Goal: Task Accomplishment & Management: Use online tool/utility

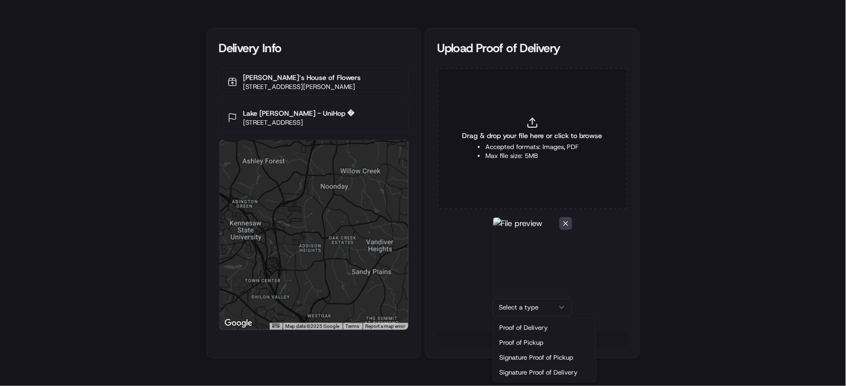
click at [539, 305] on html "Delivery Info [PERSON_NAME]‘s House of Flowers [STREET_ADDRESS][PERSON_NAME] [G…" at bounding box center [423, 193] width 846 height 386
click at [536, 341] on button "Upload 1 file" at bounding box center [533, 339] width 190 height 14
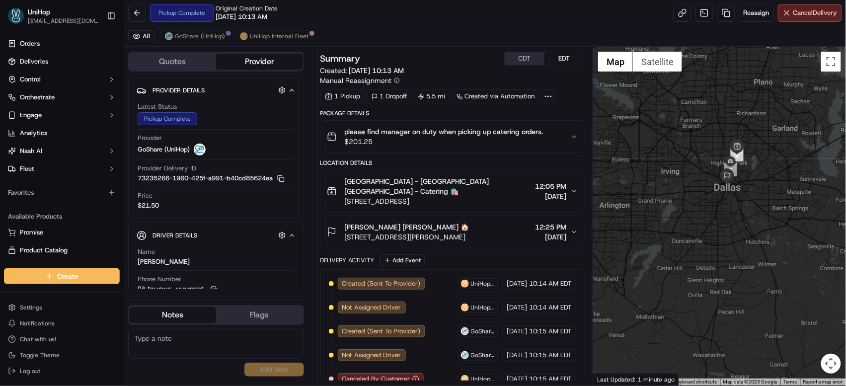
drag, startPoint x: 705, startPoint y: 171, endPoint x: 681, endPoint y: 151, distance: 31.4
click at [682, 152] on div at bounding box center [719, 216] width 253 height 339
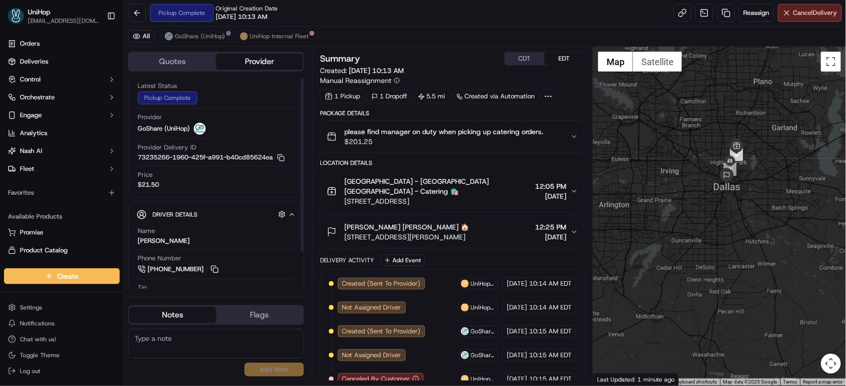
scroll to position [45, 0]
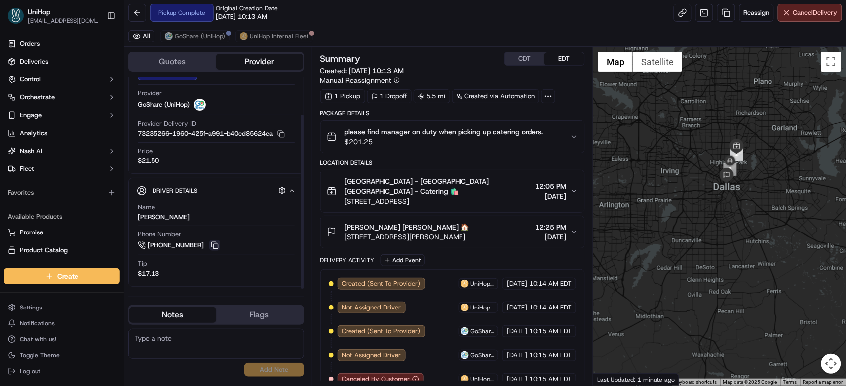
click at [214, 246] on button at bounding box center [214, 245] width 11 height 11
drag, startPoint x: 346, startPoint y: 220, endPoint x: 392, endPoint y: 218, distance: 46.7
click at [392, 222] on span "Andrea Dupree Andrea Dupree 🏠" at bounding box center [407, 227] width 125 height 10
copy span "Andrea Dupree"
click at [467, 232] on span "1999 Bryan St, Dallas, TX 75201, USA" at bounding box center [407, 237] width 125 height 10
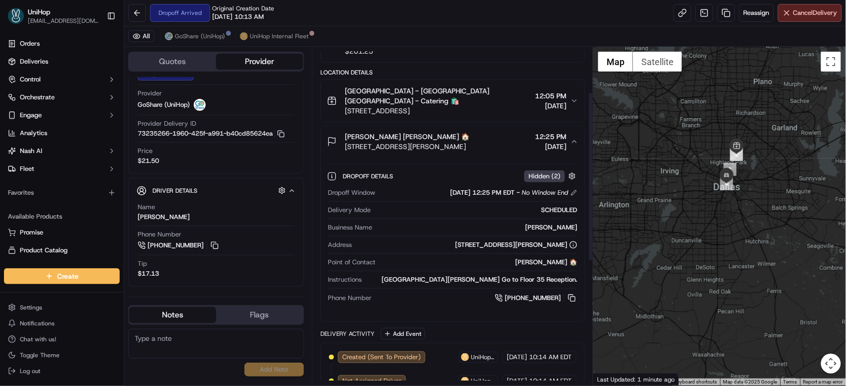
scroll to position [93, 0]
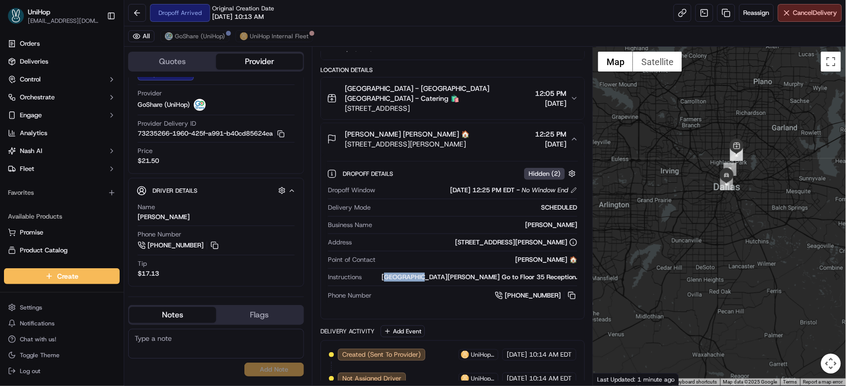
drag, startPoint x: 423, startPoint y: 269, endPoint x: 449, endPoint y: 269, distance: 25.3
click at [452, 273] on div "Suite 35 Harwood Building Go to Floor 35 Reception." at bounding box center [472, 277] width 212 height 9
click at [421, 273] on div "Suite 35 Harwood Building Go to Floor 35 Reception." at bounding box center [472, 277] width 212 height 9
drag, startPoint x: 421, startPoint y: 270, endPoint x: 505, endPoint y: 272, distance: 83.5
click at [505, 273] on div "Suite 35 Harwood Building Go to Floor 35 Reception." at bounding box center [472, 277] width 212 height 9
